Goal: Task Accomplishment & Management: Understand process/instructions

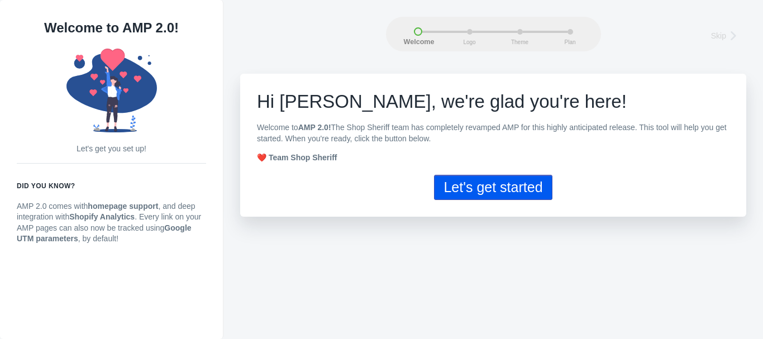
click at [479, 187] on button "Let's get started" at bounding box center [493, 187] width 118 height 25
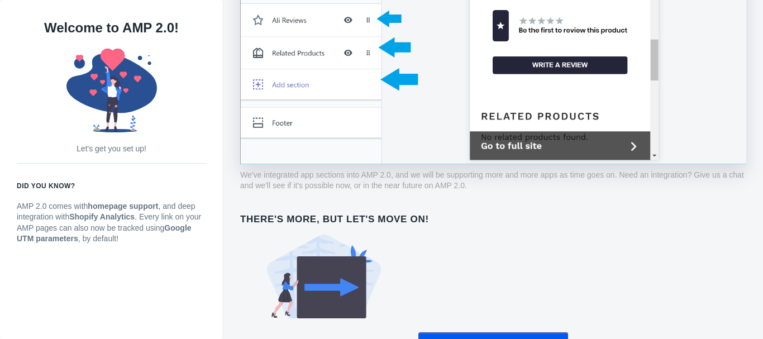
scroll to position [877, 0]
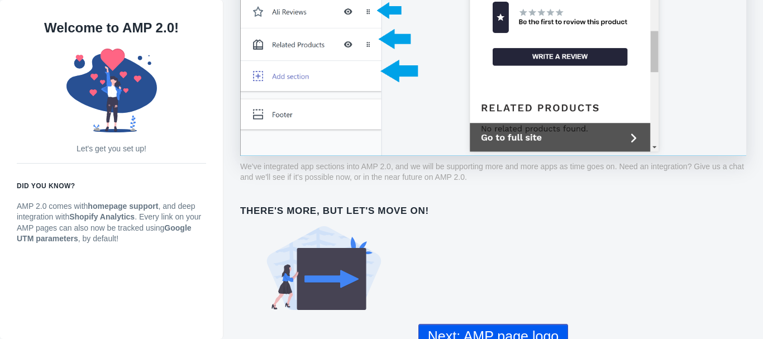
click at [515, 328] on button "Next: AMP page logo" at bounding box center [493, 336] width 150 height 25
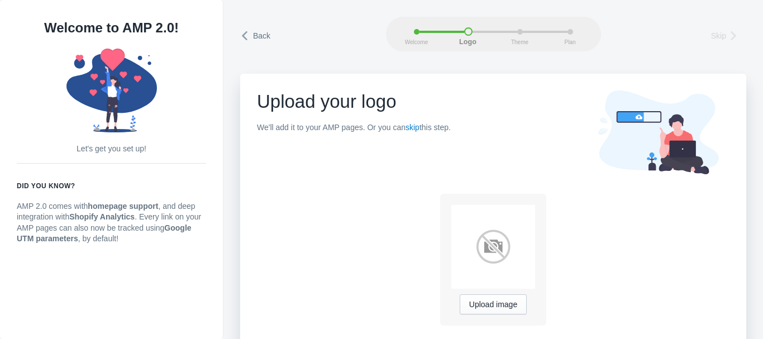
scroll to position [18, 0]
